Goal: Task Accomplishment & Management: Complete application form

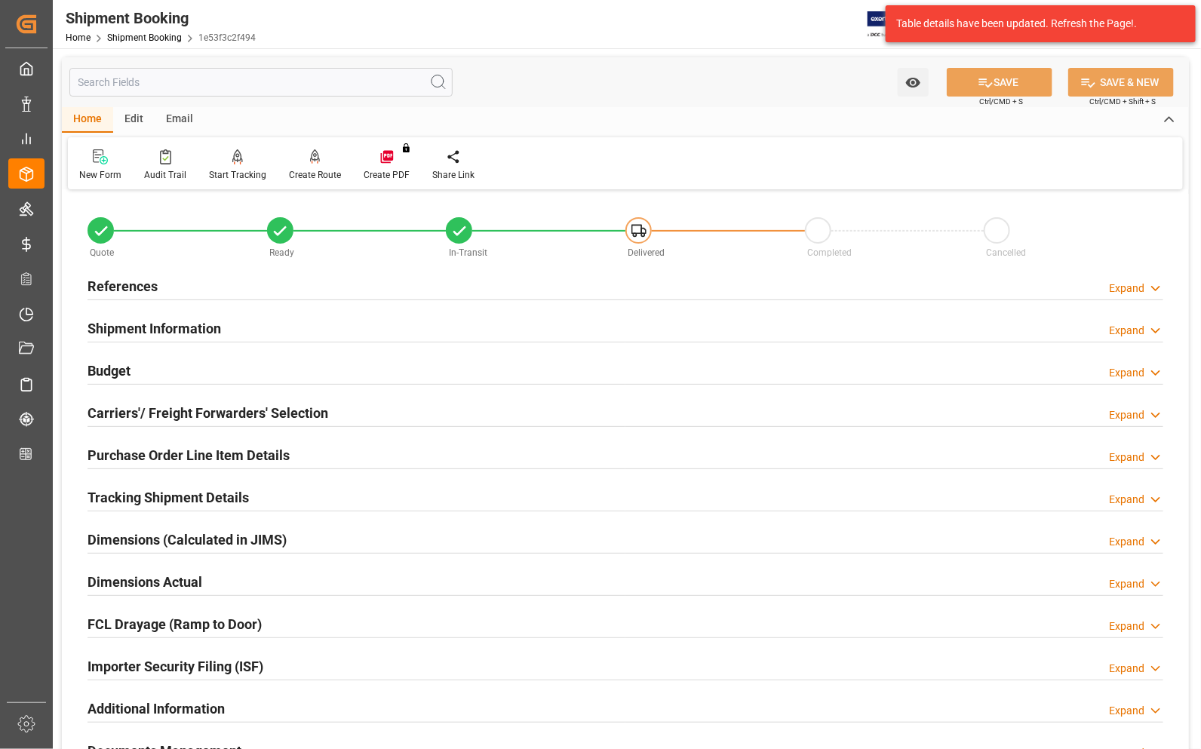
click at [654, 106] on div "Watch Option SAVE Ctrl/CMD + S SAVE & NEW Ctrl/CMD + Shift + S" at bounding box center [625, 82] width 1127 height 50
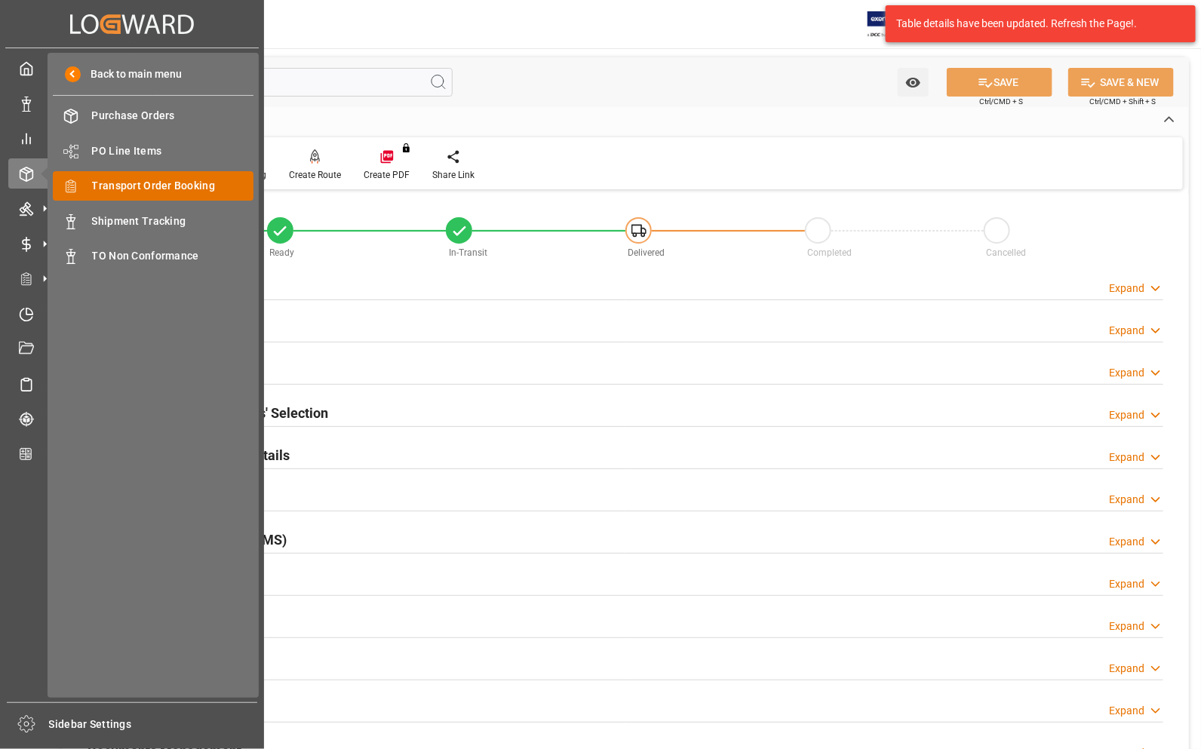
click at [115, 183] on span "Transport Order Booking" at bounding box center [173, 186] width 162 height 16
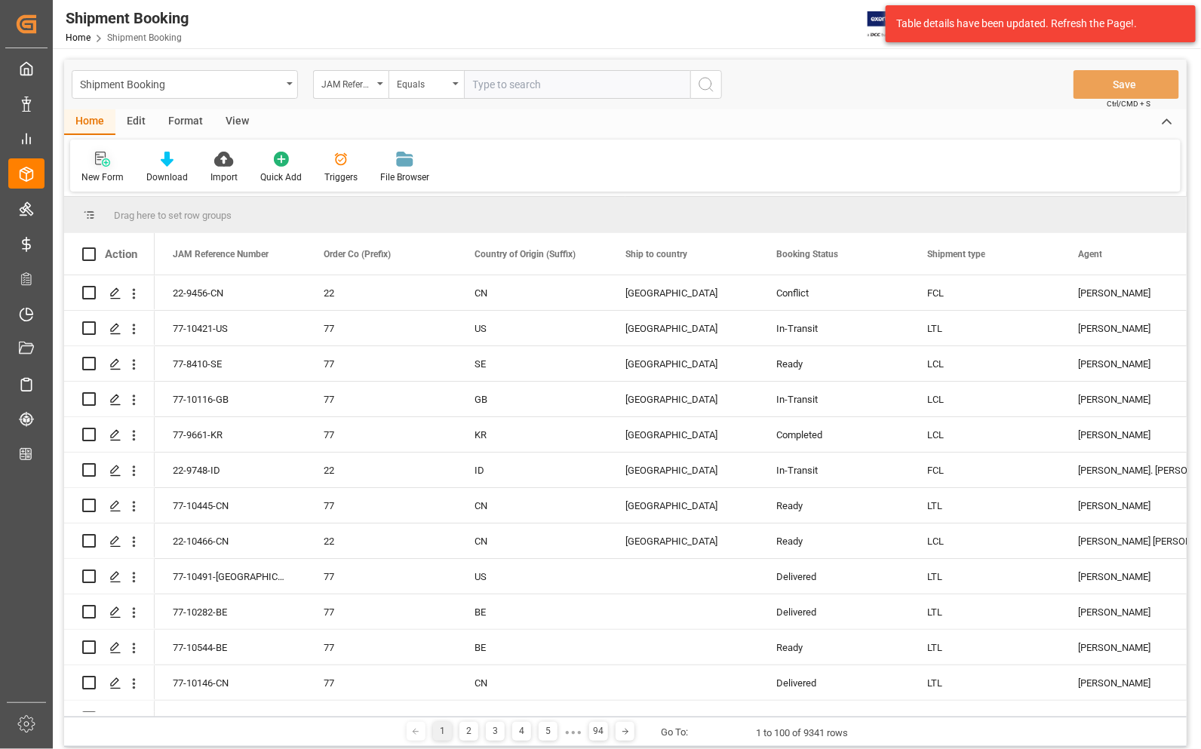
click at [100, 160] on icon at bounding box center [100, 159] width 11 height 14
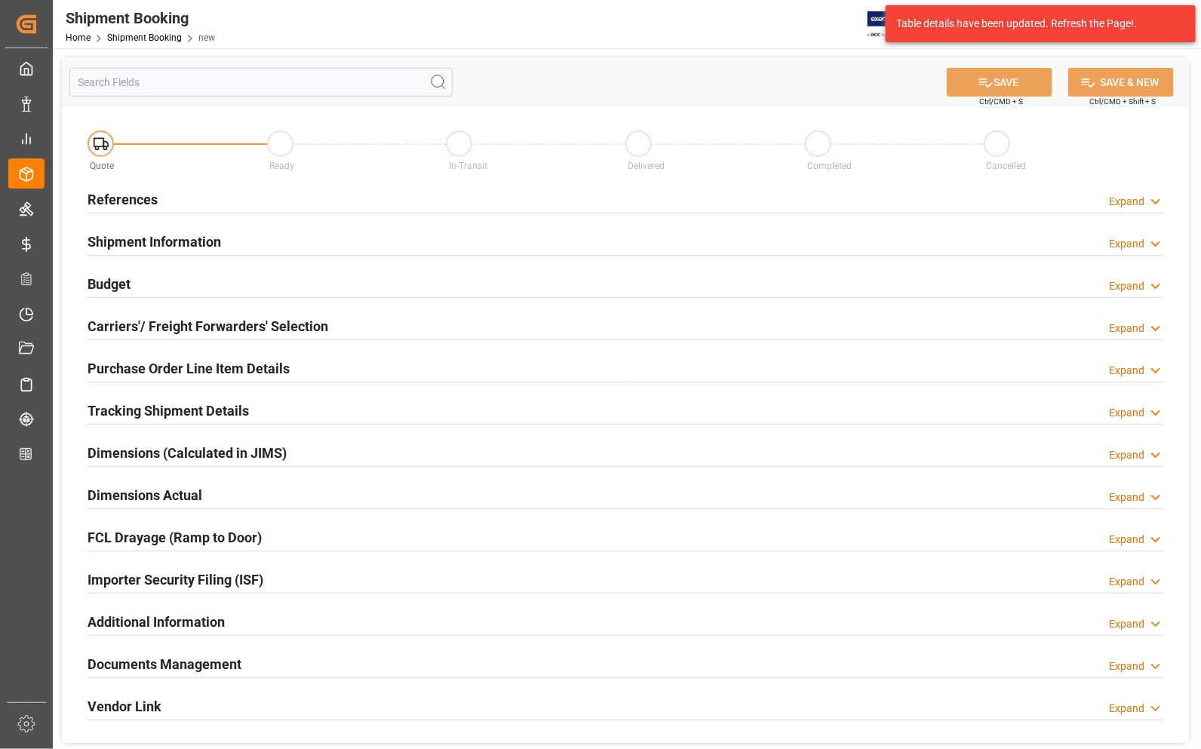
click at [115, 198] on h2 "References" at bounding box center [123, 199] width 70 height 20
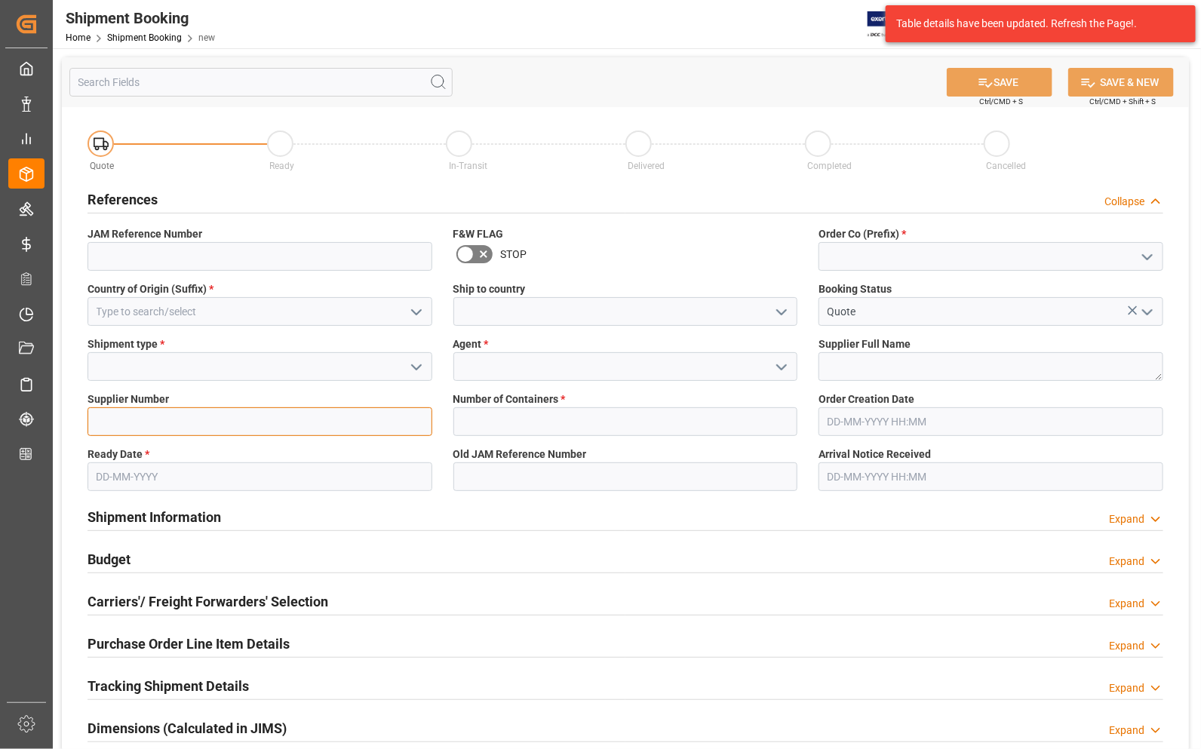
click at [152, 413] on input at bounding box center [260, 421] width 345 height 29
paste input "670400"
type input "670400"
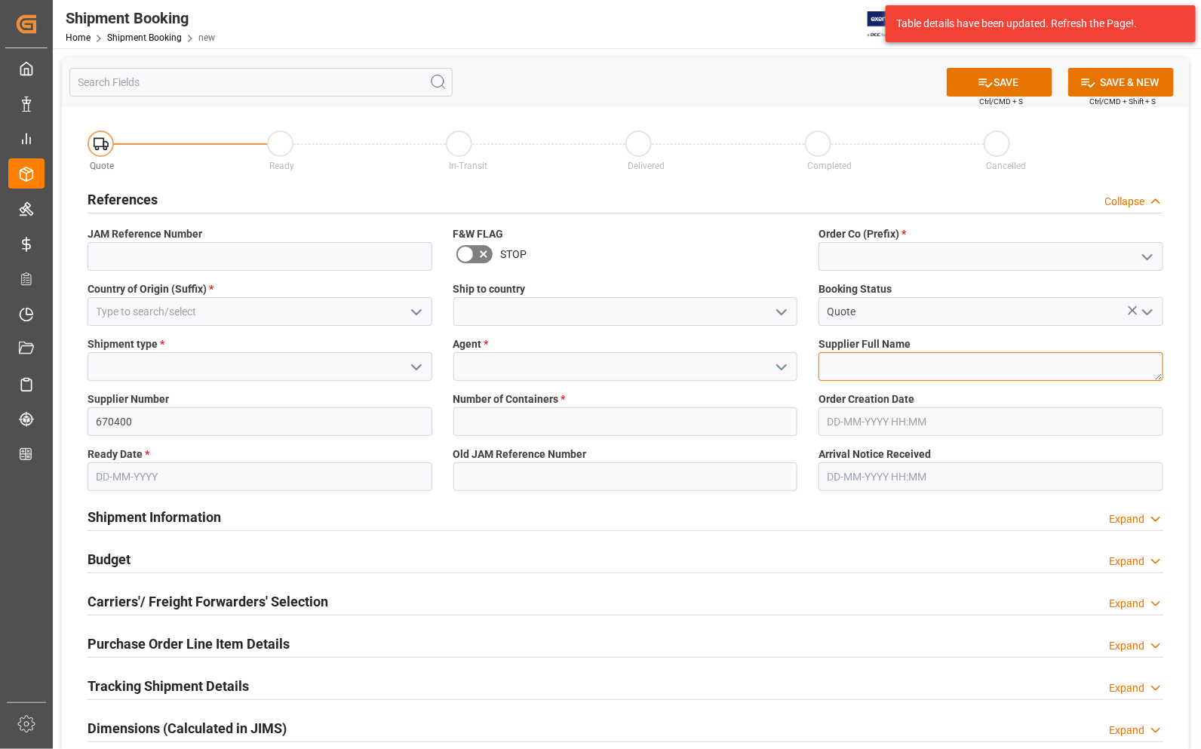
click at [845, 370] on textarea at bounding box center [991, 366] width 345 height 29
type textarea "Exertis"
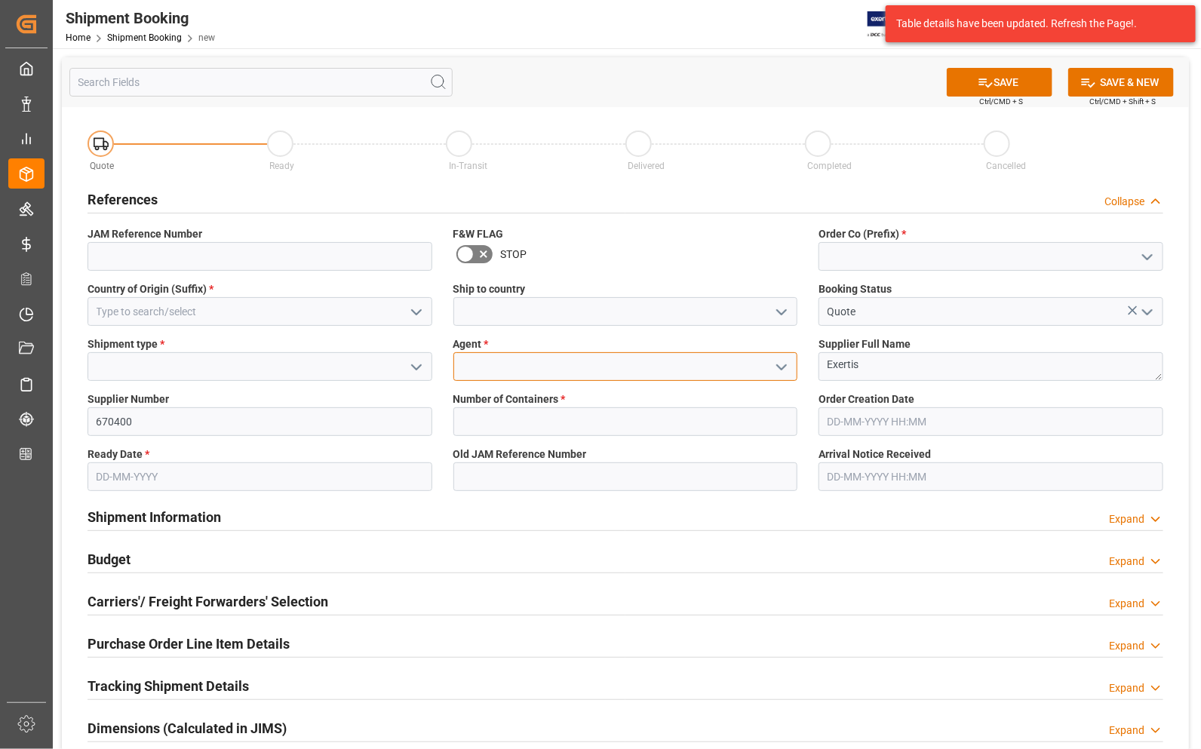
click at [614, 374] on input at bounding box center [626, 366] width 345 height 29
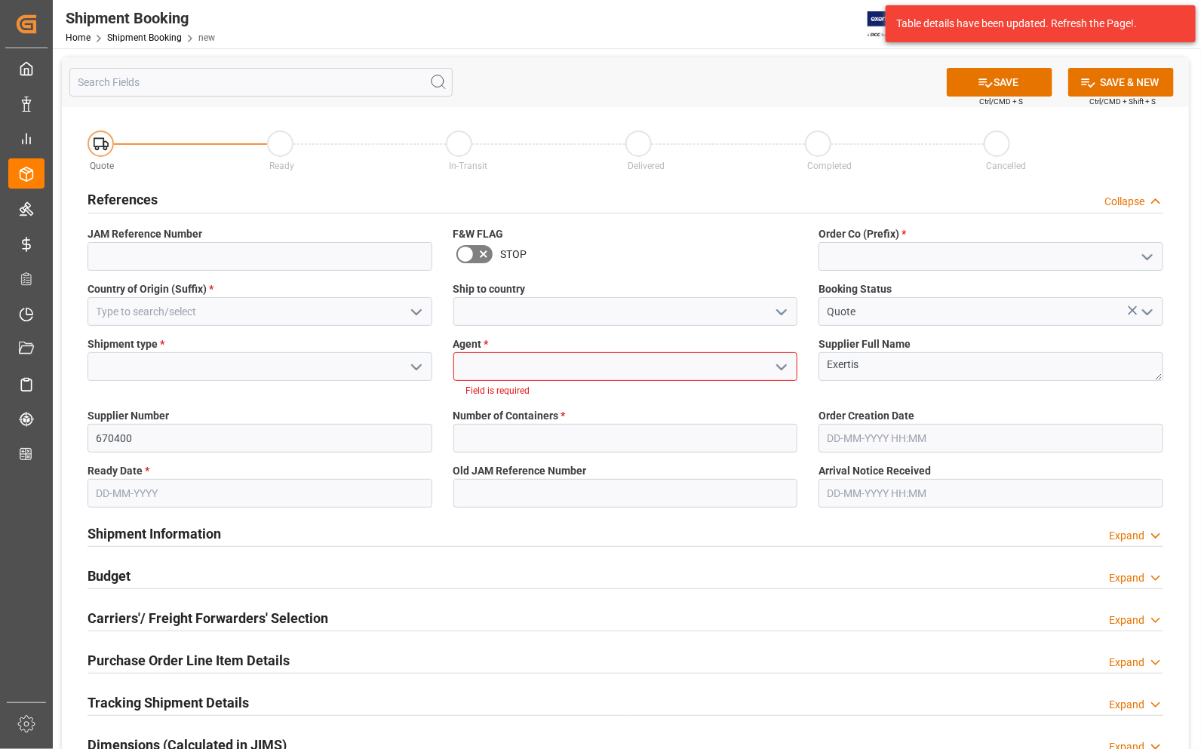
click at [782, 368] on polyline "open menu" at bounding box center [781, 367] width 9 height 5
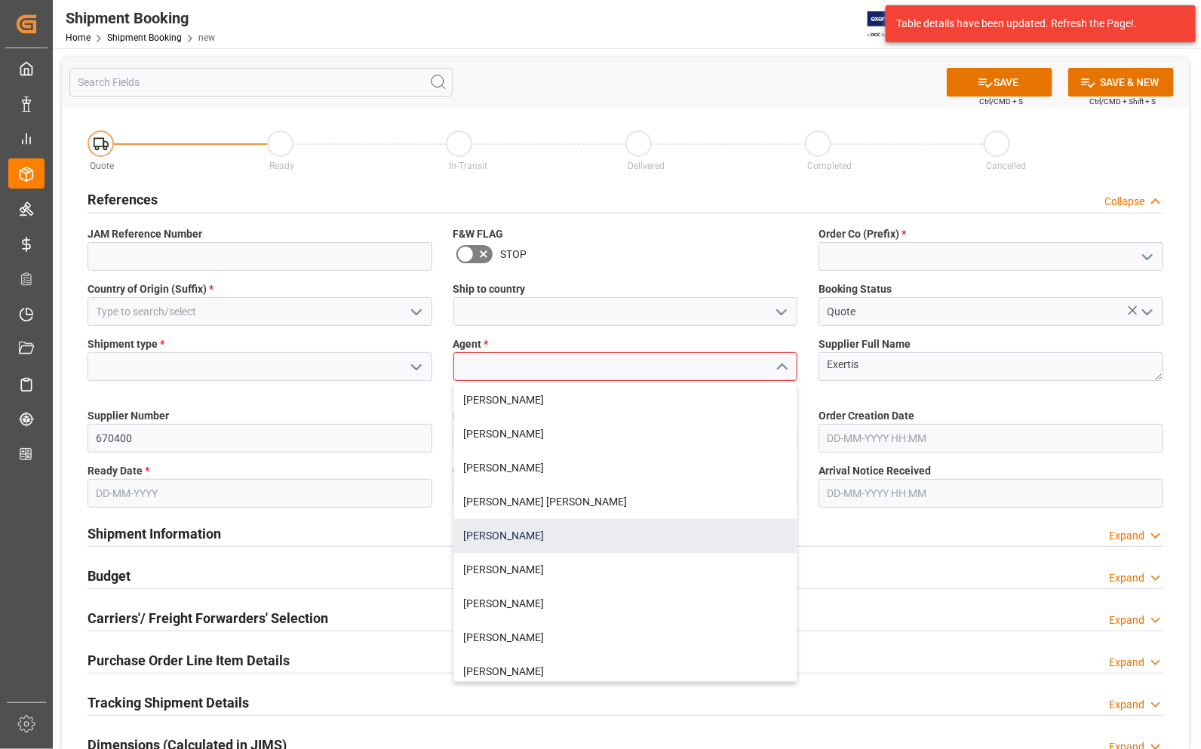
click at [595, 532] on div "[PERSON_NAME]" at bounding box center [625, 536] width 343 height 34
type input "[PERSON_NAME]"
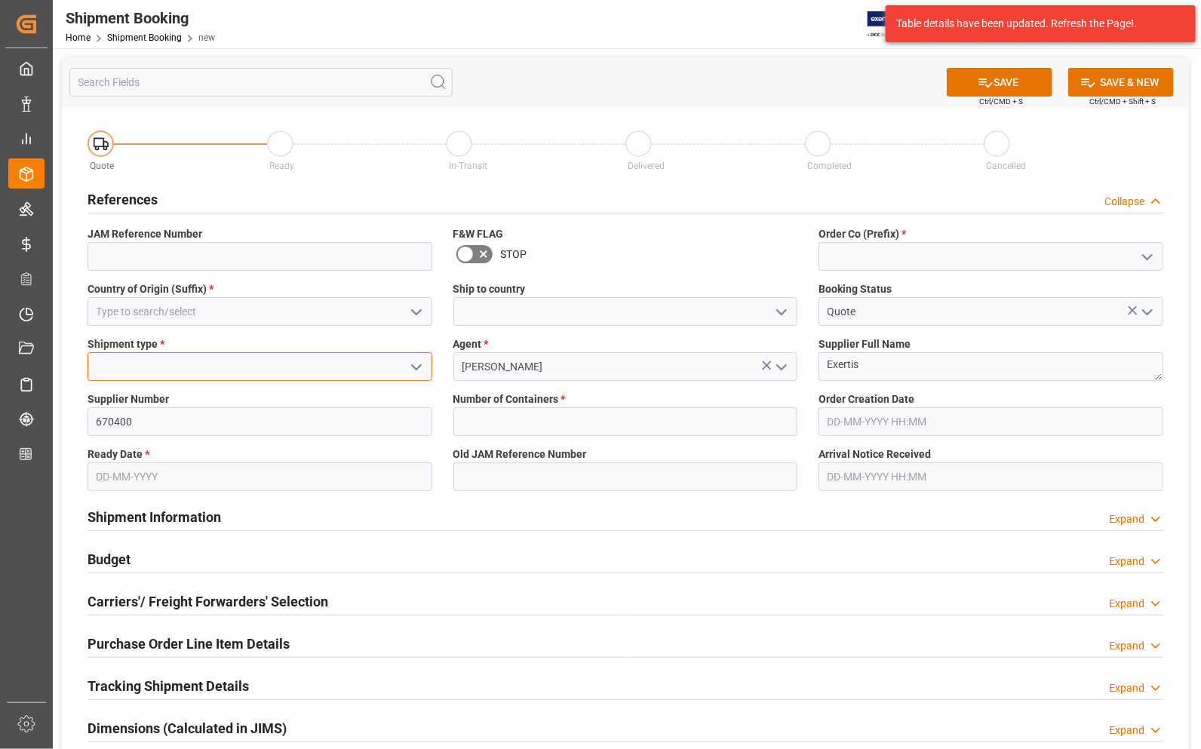
click at [309, 371] on input at bounding box center [260, 366] width 345 height 29
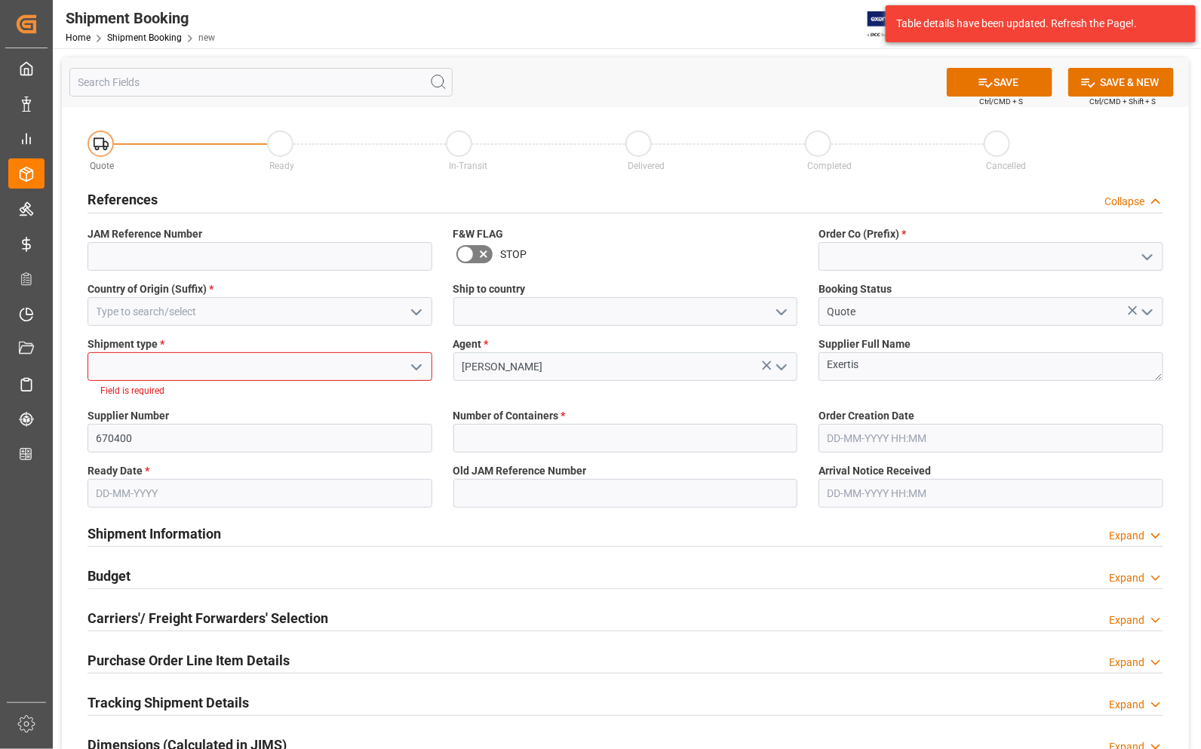
click at [411, 364] on icon "open menu" at bounding box center [416, 367] width 18 height 18
click at [168, 408] on div "LCL" at bounding box center [259, 400] width 343 height 34
type input "LCL"
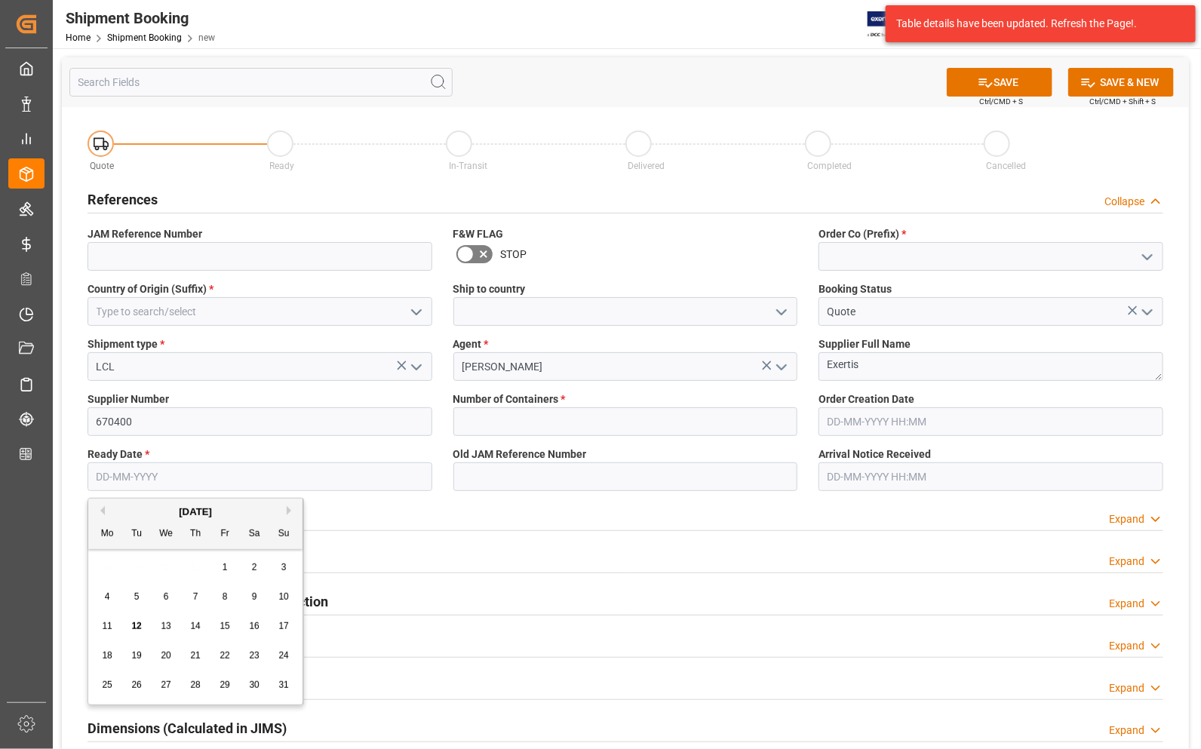
click at [189, 479] on input "text" at bounding box center [260, 477] width 345 height 29
type input "8"
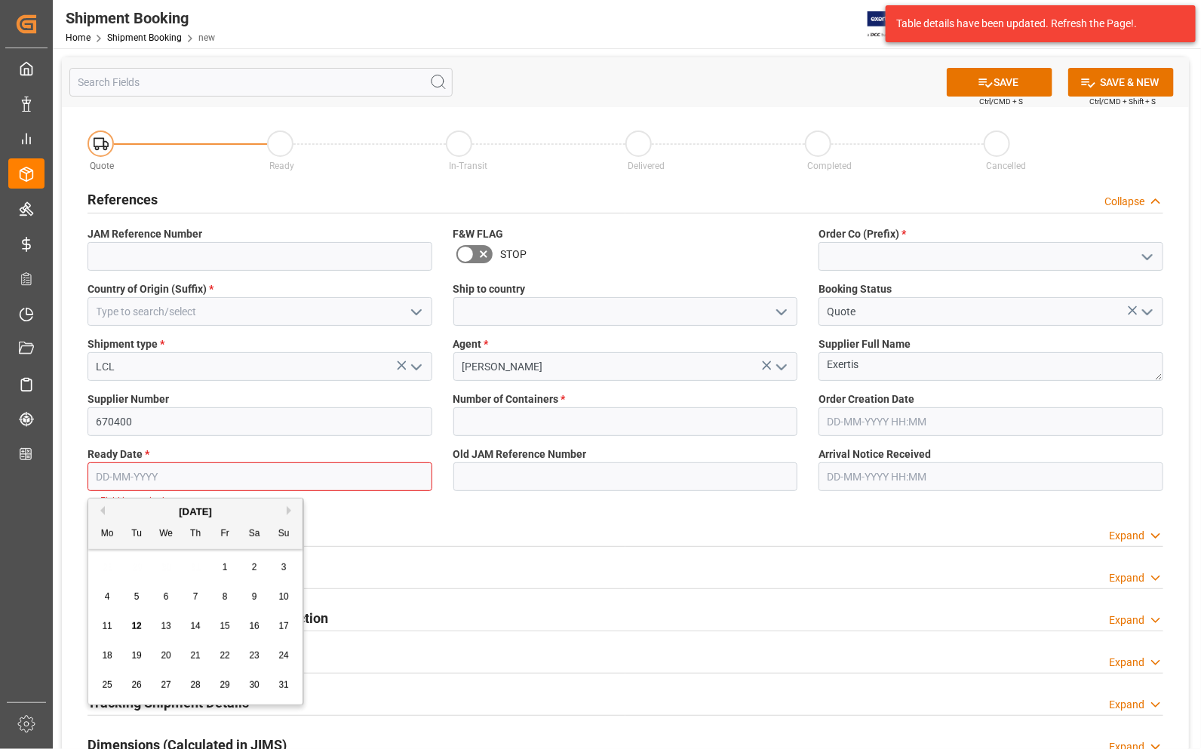
click at [103, 655] on span "18" at bounding box center [107, 655] width 10 height 11
type input "[DATE]"
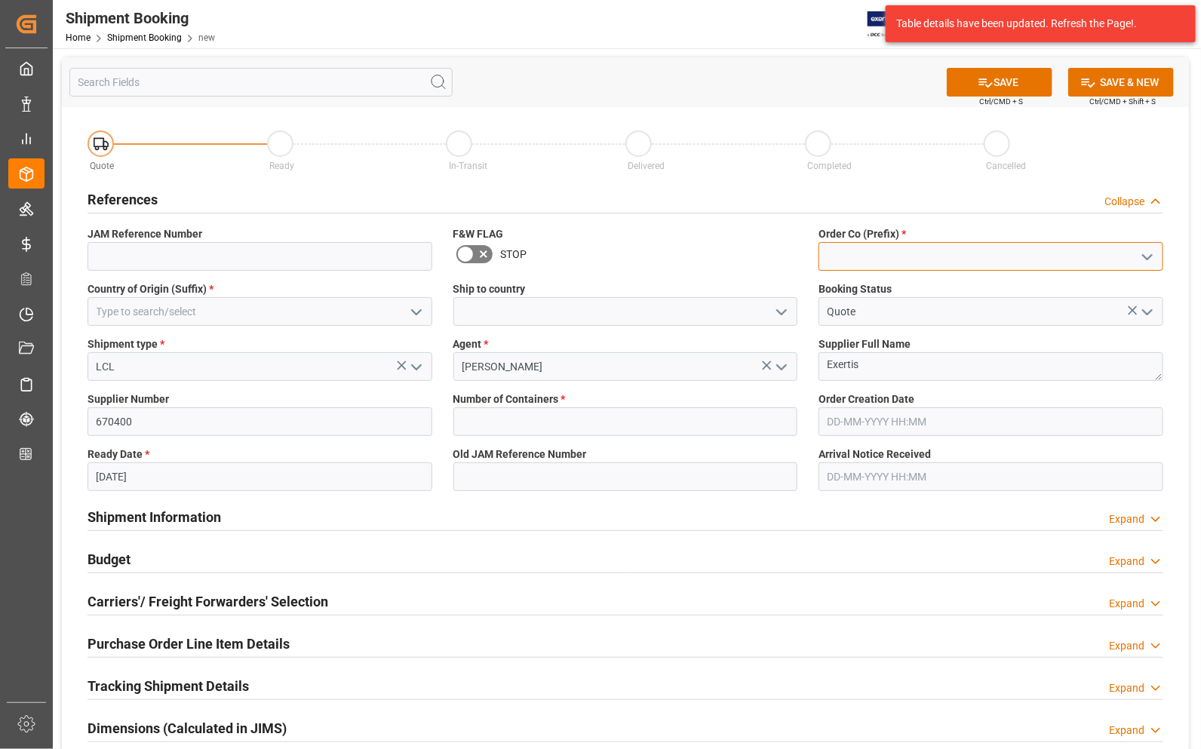
click at [869, 254] on input at bounding box center [991, 256] width 345 height 29
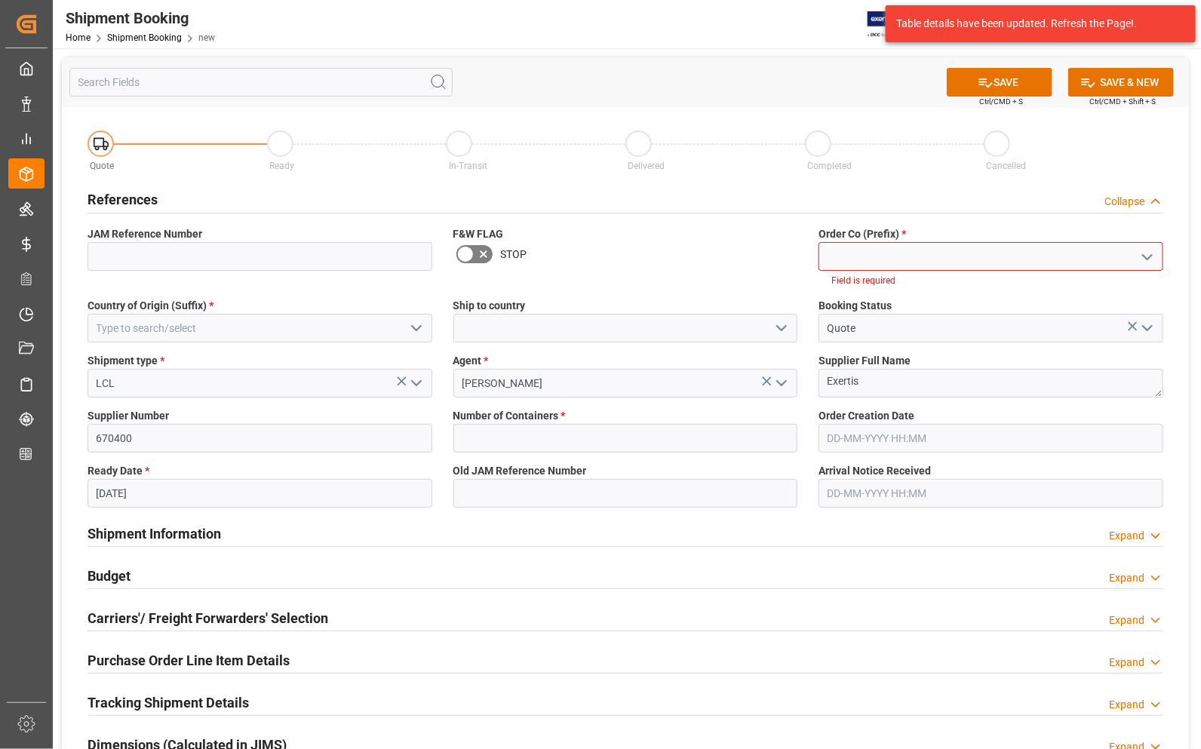
click at [1149, 260] on icon "open menu" at bounding box center [1148, 257] width 18 height 18
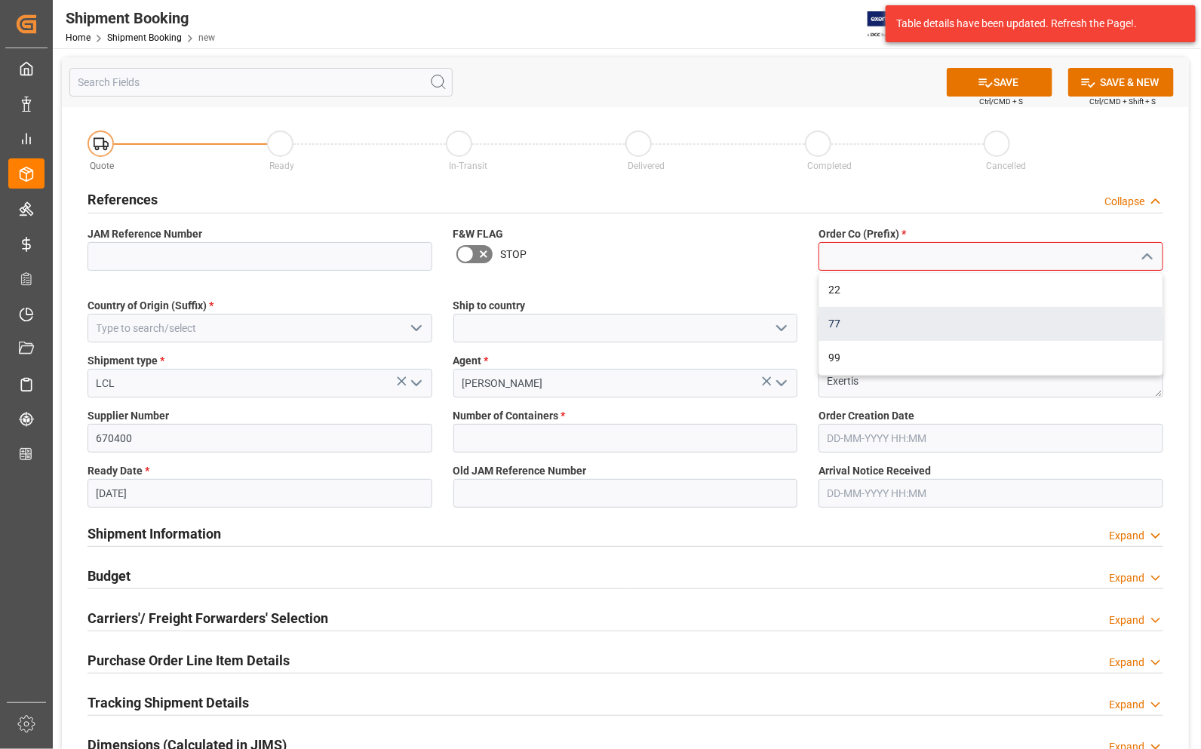
click at [883, 323] on div "77" at bounding box center [991, 324] width 343 height 34
type input "77"
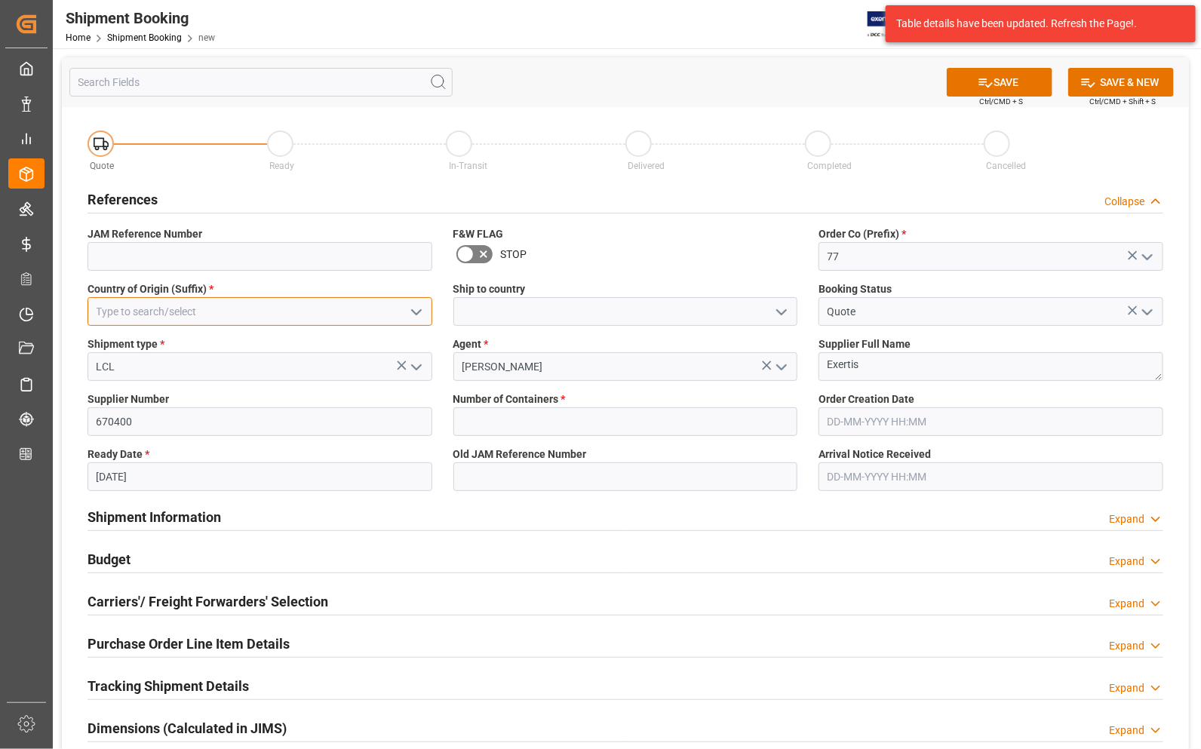
click at [288, 315] on input at bounding box center [260, 311] width 345 height 29
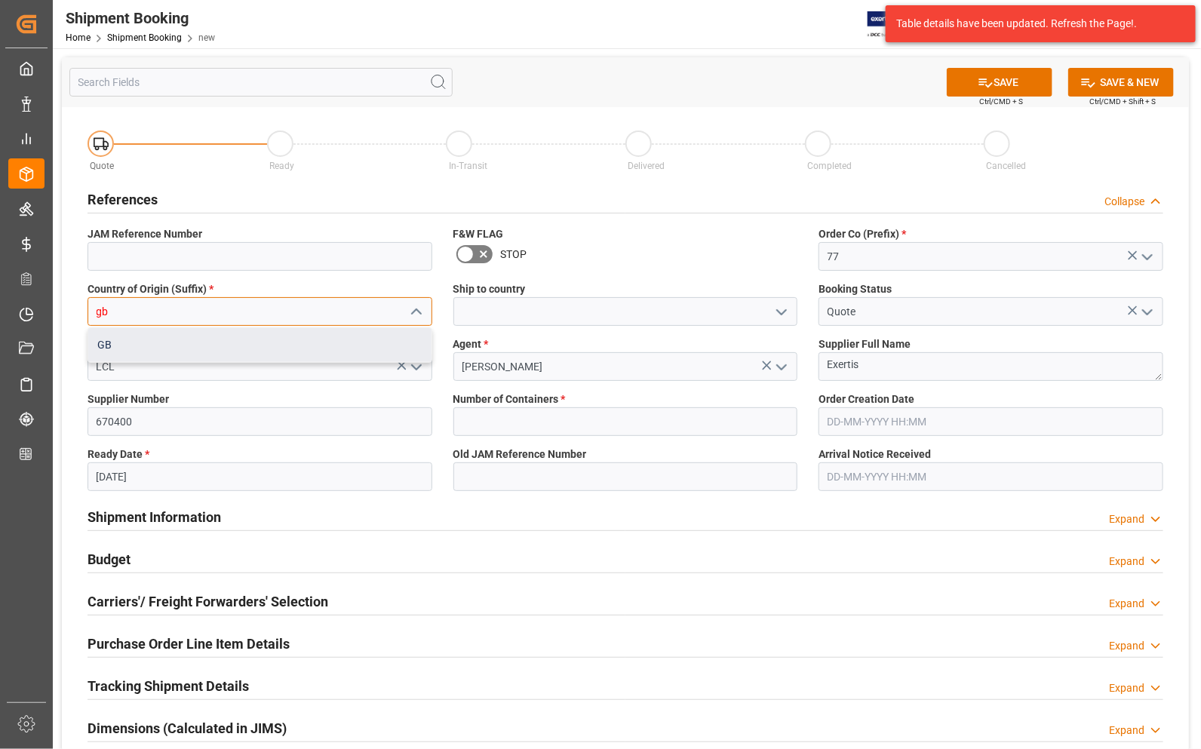
click at [248, 345] on div "GB" at bounding box center [259, 345] width 343 height 34
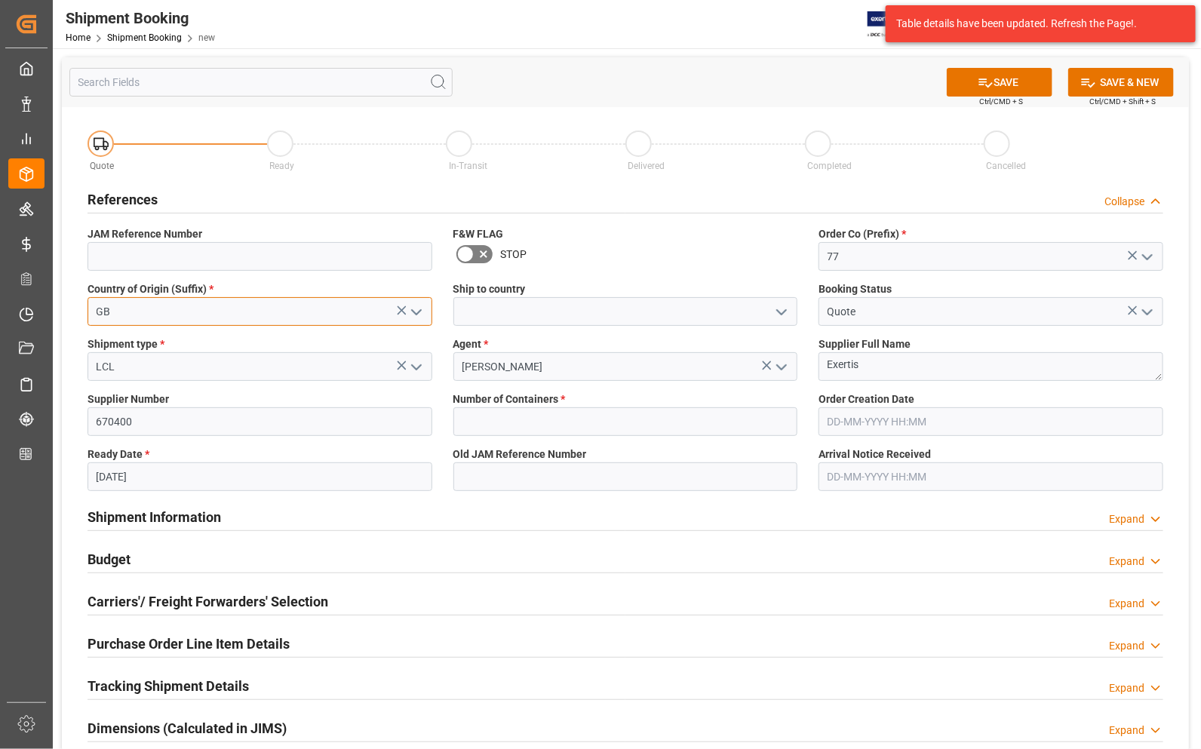
type input "GB"
click at [781, 309] on icon "open menu" at bounding box center [782, 312] width 18 height 18
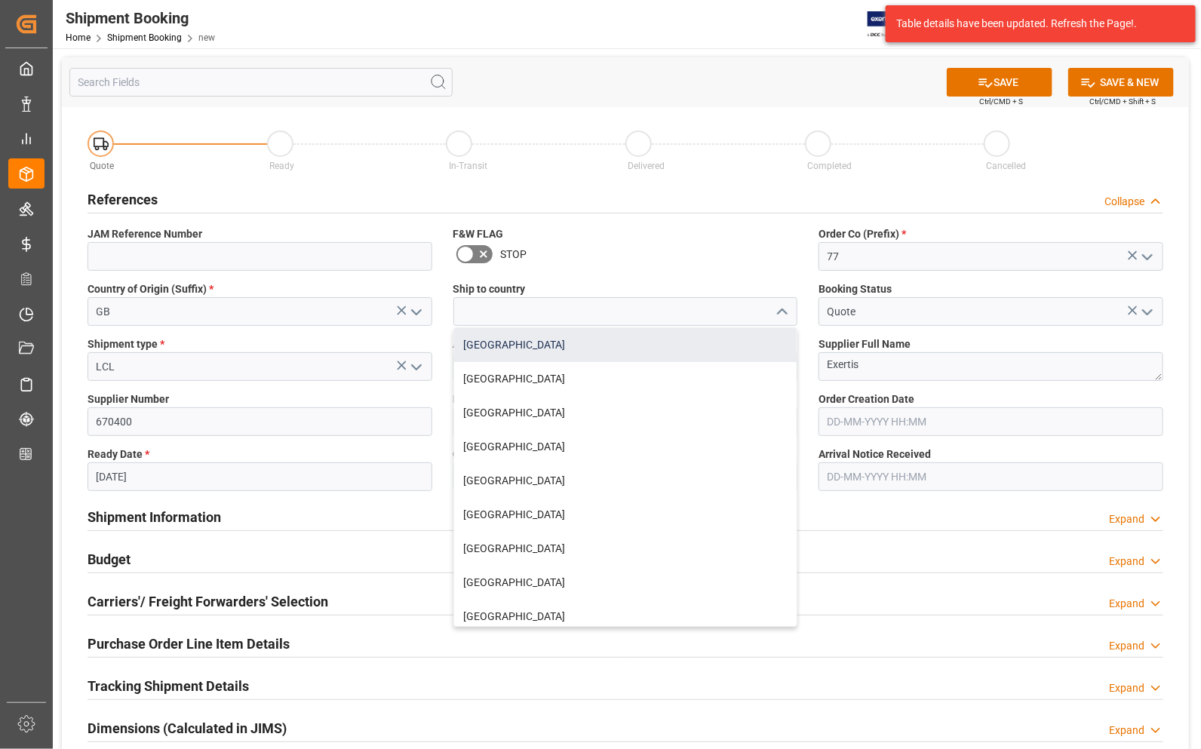
click at [517, 349] on div "[GEOGRAPHIC_DATA]" at bounding box center [625, 345] width 343 height 34
type input "[GEOGRAPHIC_DATA]"
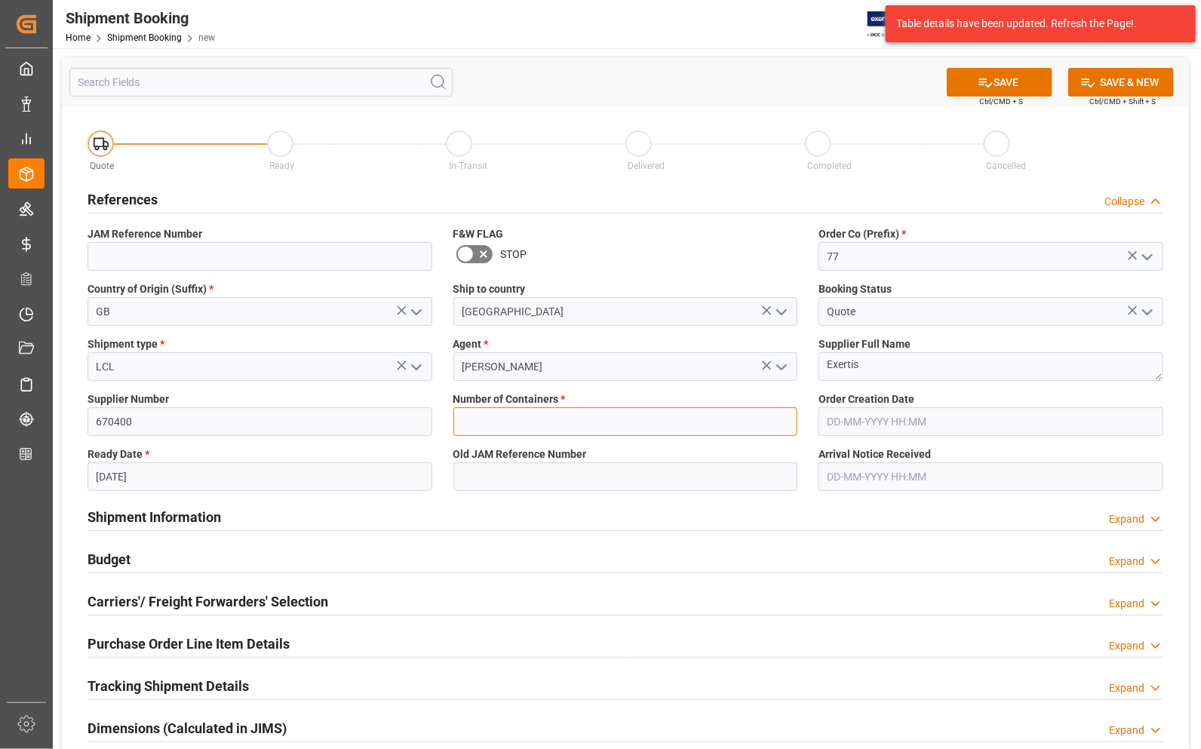
click at [472, 414] on input "text" at bounding box center [626, 421] width 345 height 29
type input "0"
click at [989, 84] on icon at bounding box center [986, 83] width 16 height 16
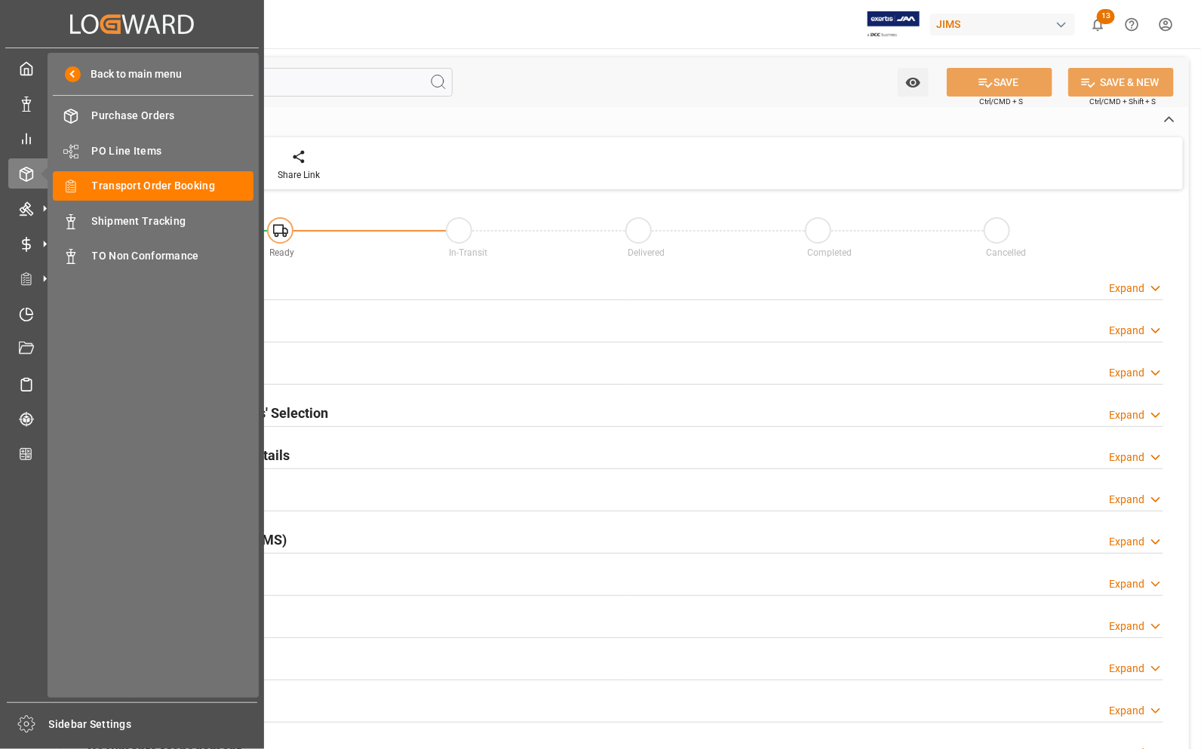
type input "0"
type input "[DATE]"
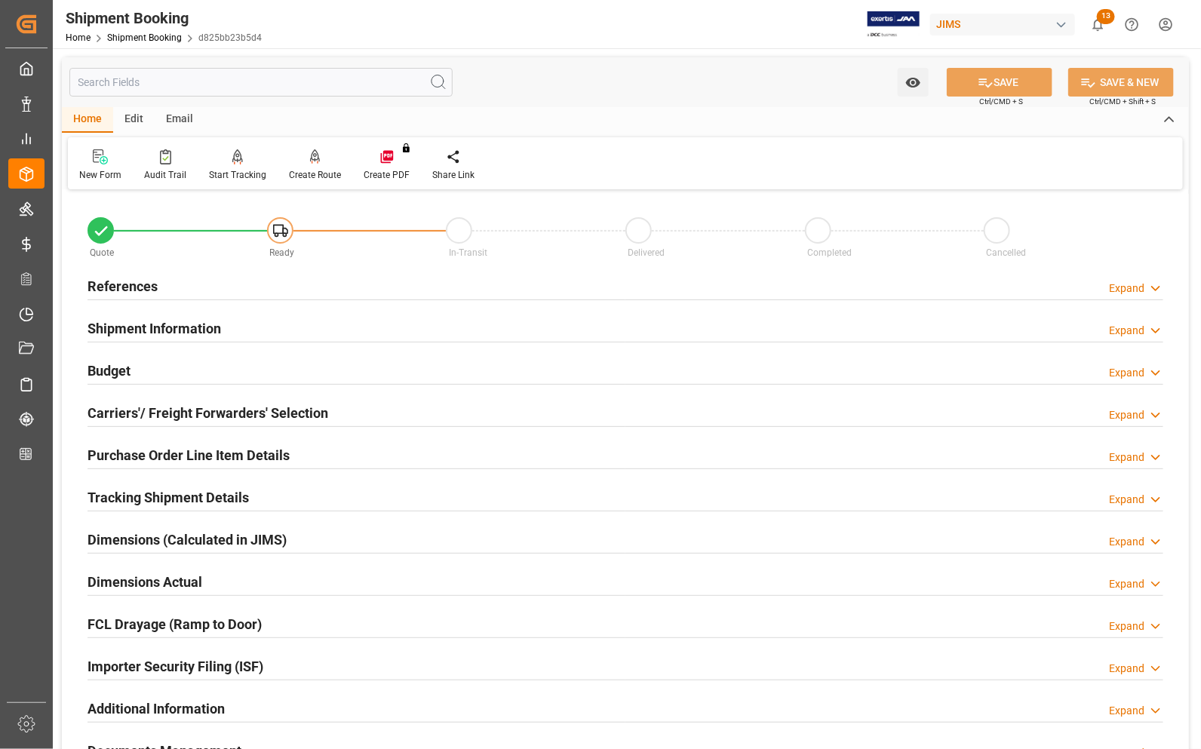
click at [106, 284] on h2 "References" at bounding box center [123, 286] width 70 height 20
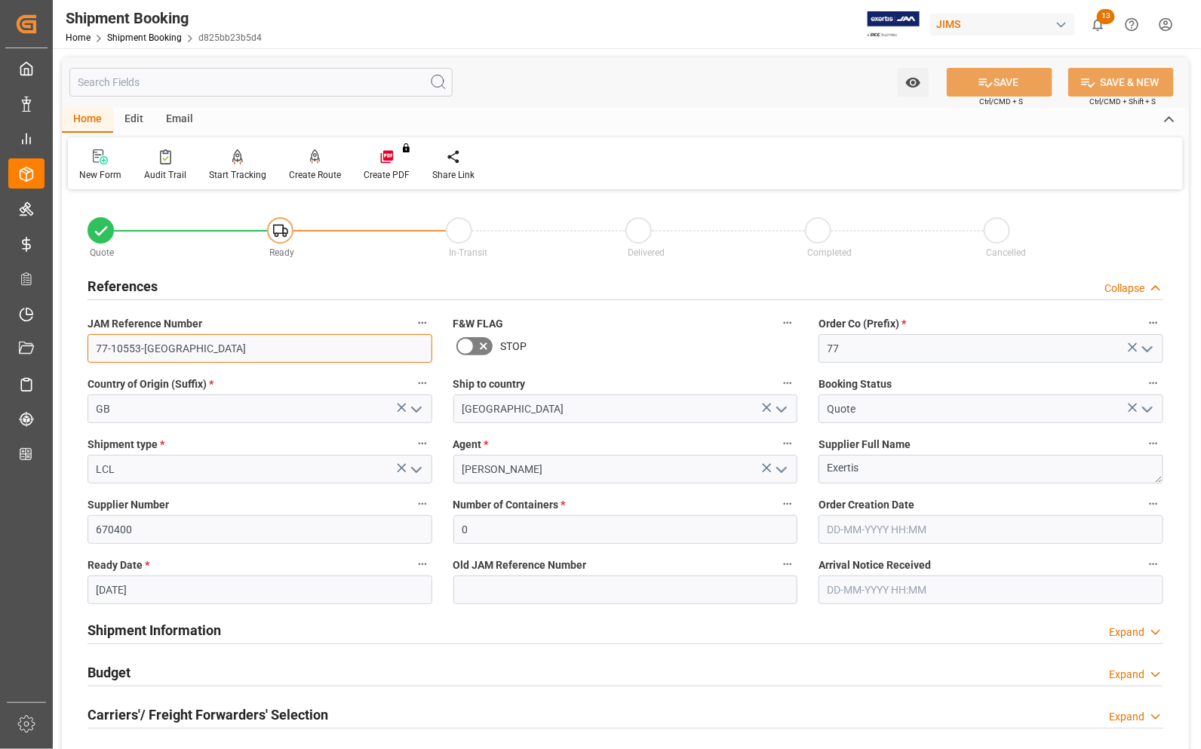
drag, startPoint x: 161, startPoint y: 352, endPoint x: 68, endPoint y: 363, distance: 93.5
click at [68, 363] on div "Quote Ready In-Transit Delivered Completed Cancelled References Collapse JAM Re…" at bounding box center [625, 663] width 1127 height 938
